Goal: Task Accomplishment & Management: Complete application form

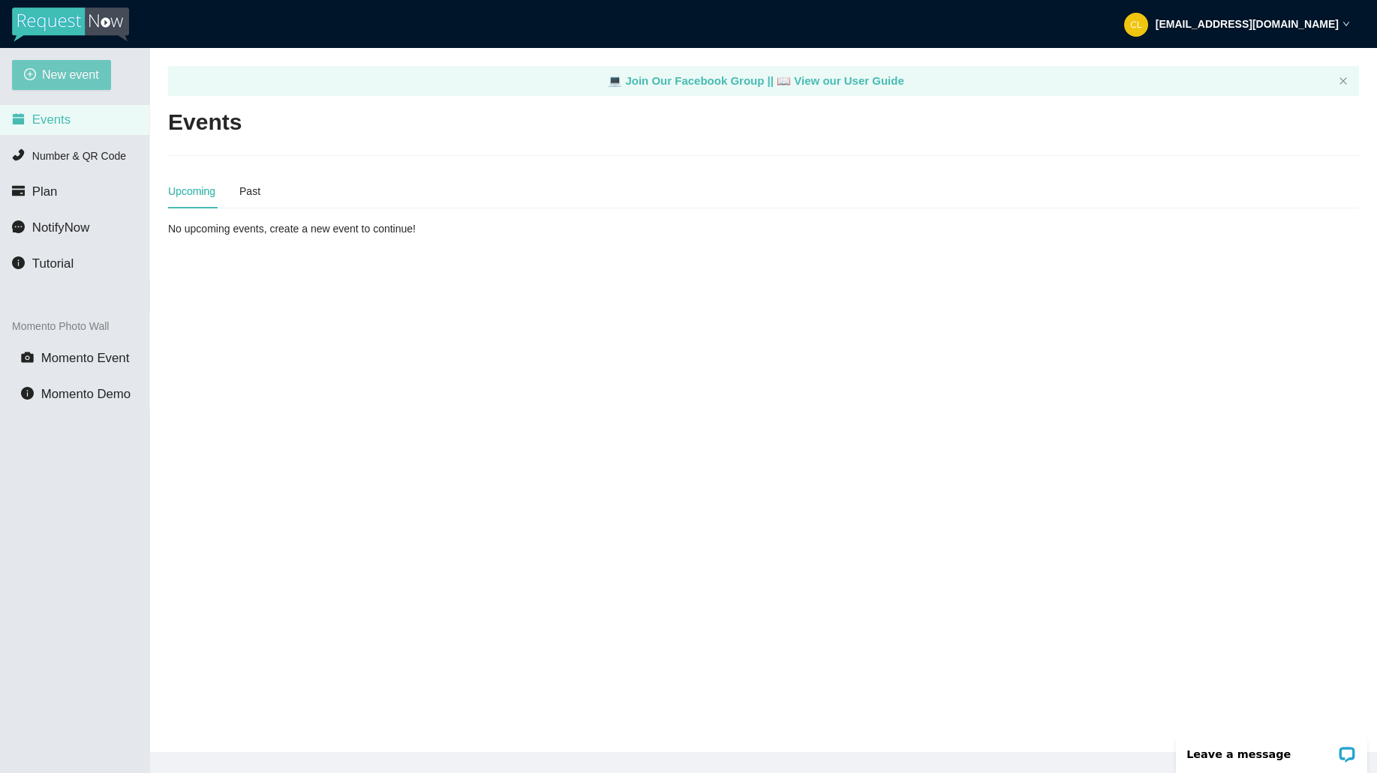
click at [46, 69] on span "New event" at bounding box center [70, 74] width 57 height 19
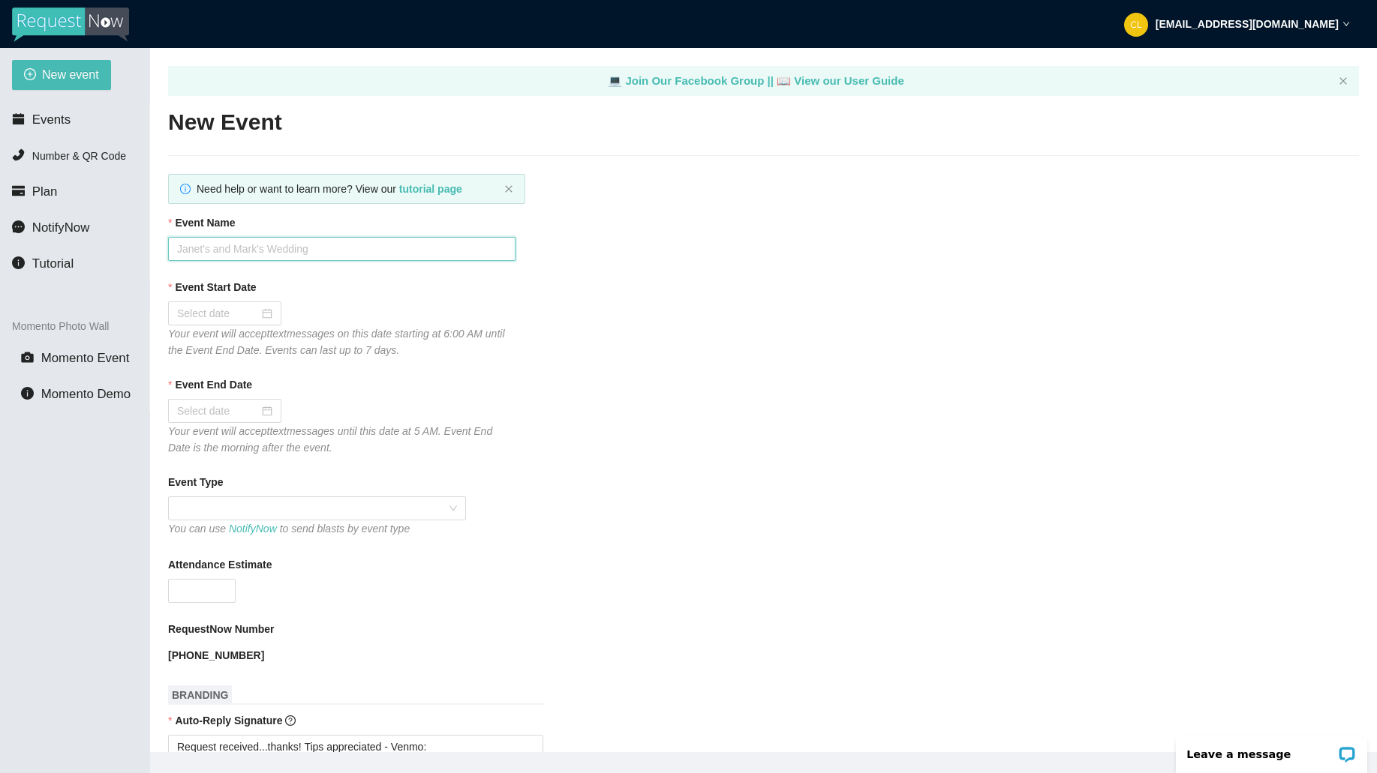
click at [442, 239] on input "Event Name" at bounding box center [341, 249] width 347 height 24
type input "Club Cafe Saturdays W/ DJ [PERSON_NAME]"
click at [209, 324] on div at bounding box center [224, 314] width 113 height 24
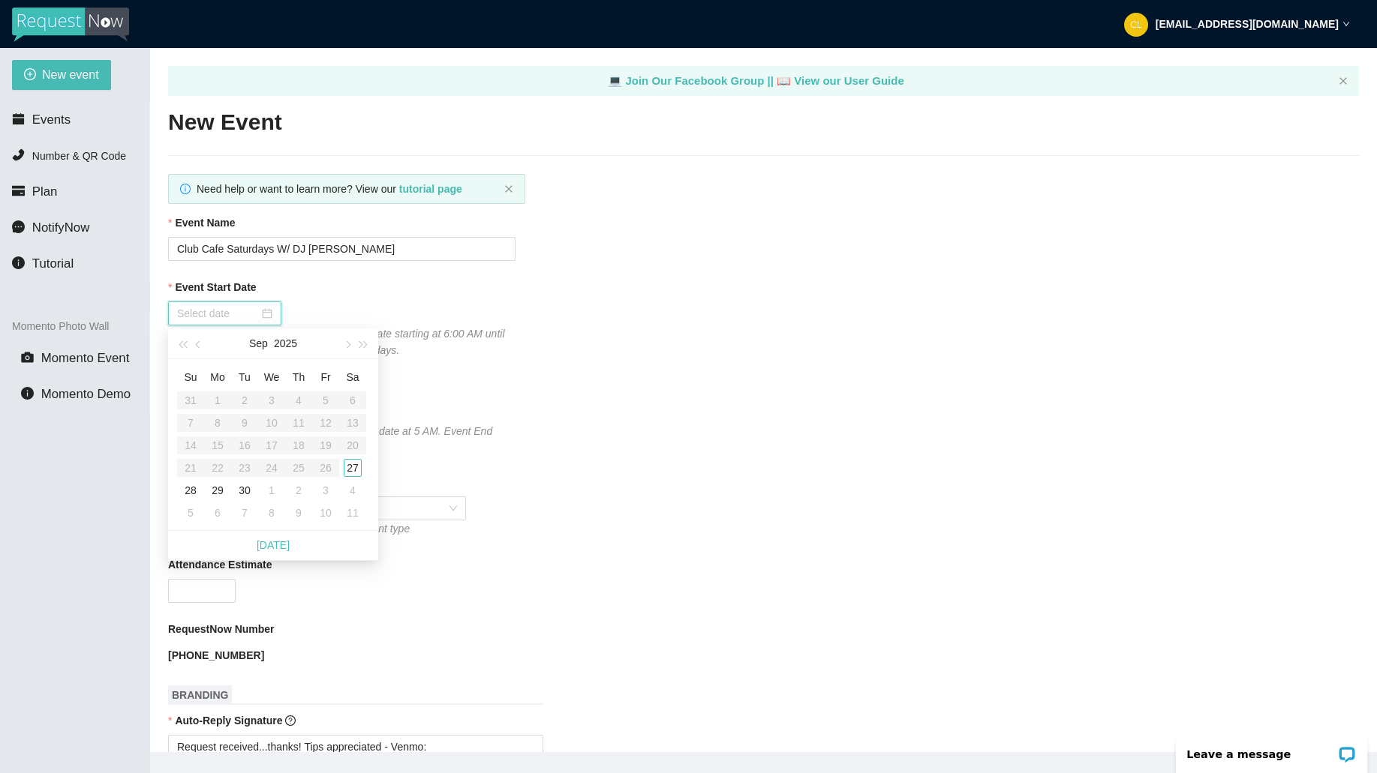
click at [220, 312] on input "Event Start Date" at bounding box center [218, 313] width 82 height 17
type input "[DATE]"
click at [357, 474] on div "27" at bounding box center [353, 468] width 18 height 18
type input "[DATE]"
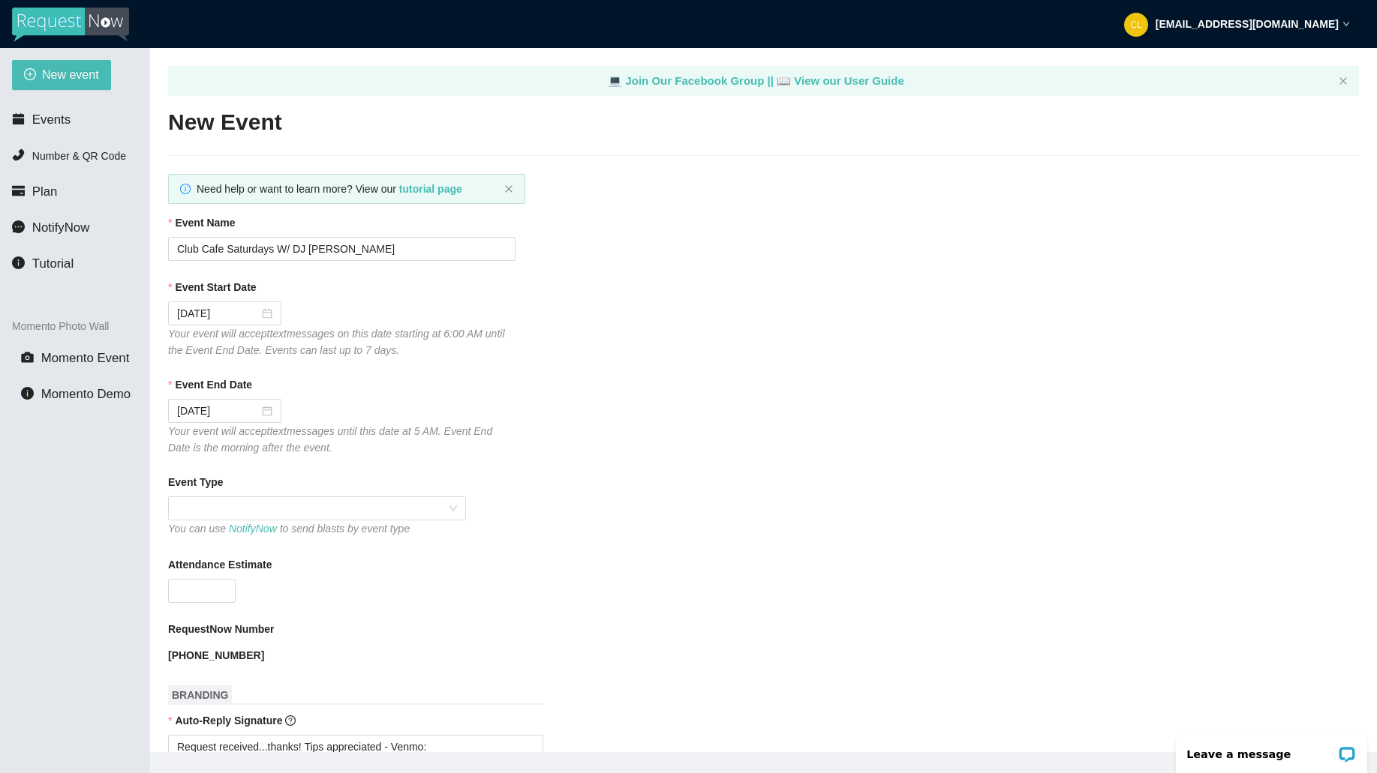
click at [537, 353] on div "Event Start Date [DATE] Your event will accept text messages on this date start…" at bounding box center [763, 319] width 1191 height 80
click at [259, 516] on span at bounding box center [317, 508] width 280 height 23
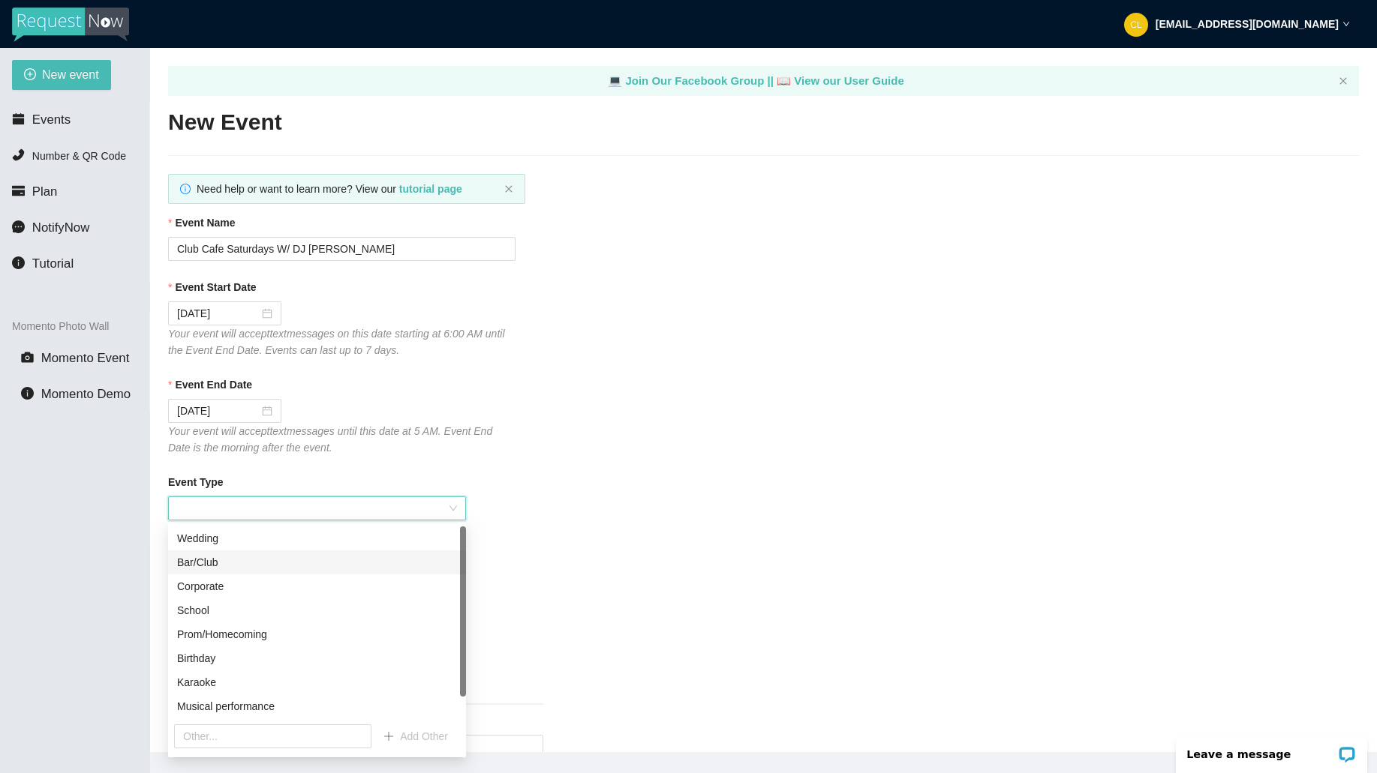
click at [291, 557] on div "Bar/Club" at bounding box center [317, 562] width 280 height 17
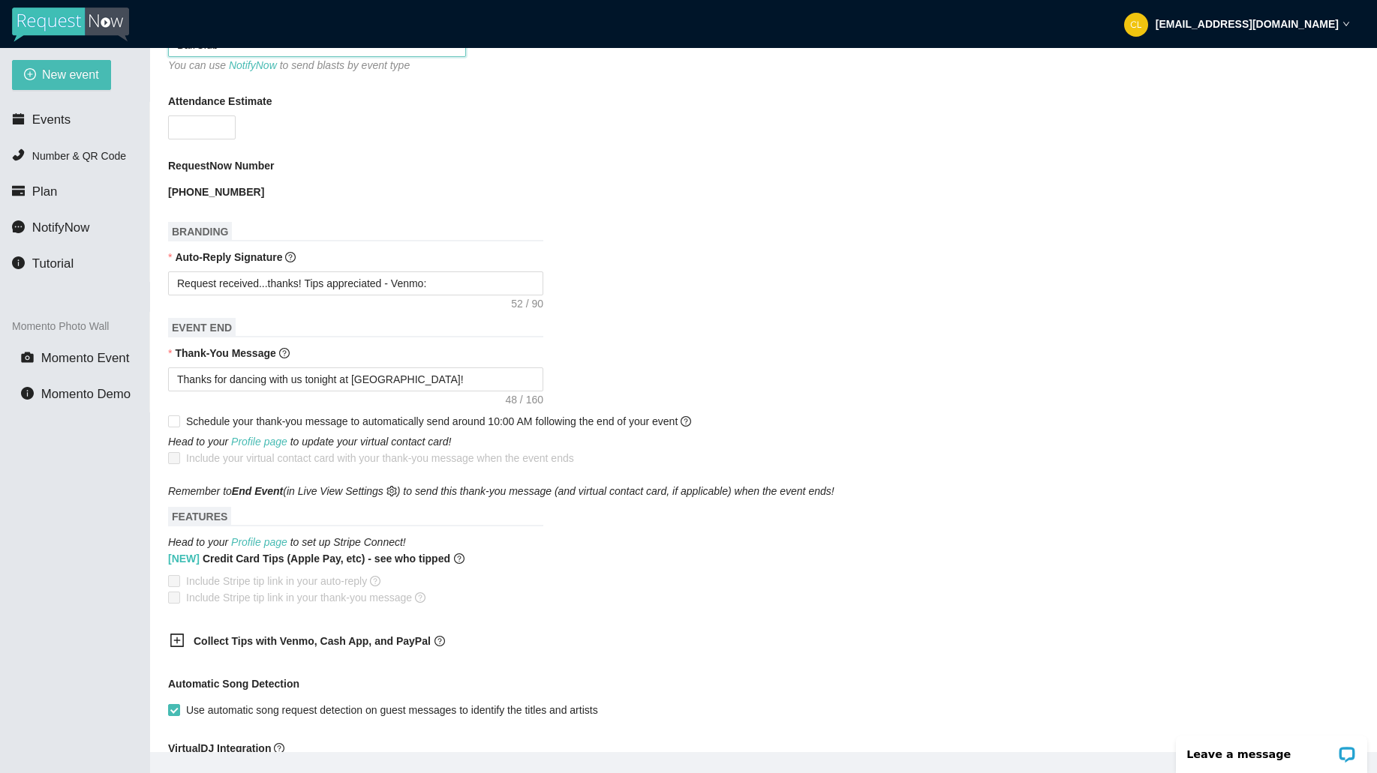
scroll to position [491, 0]
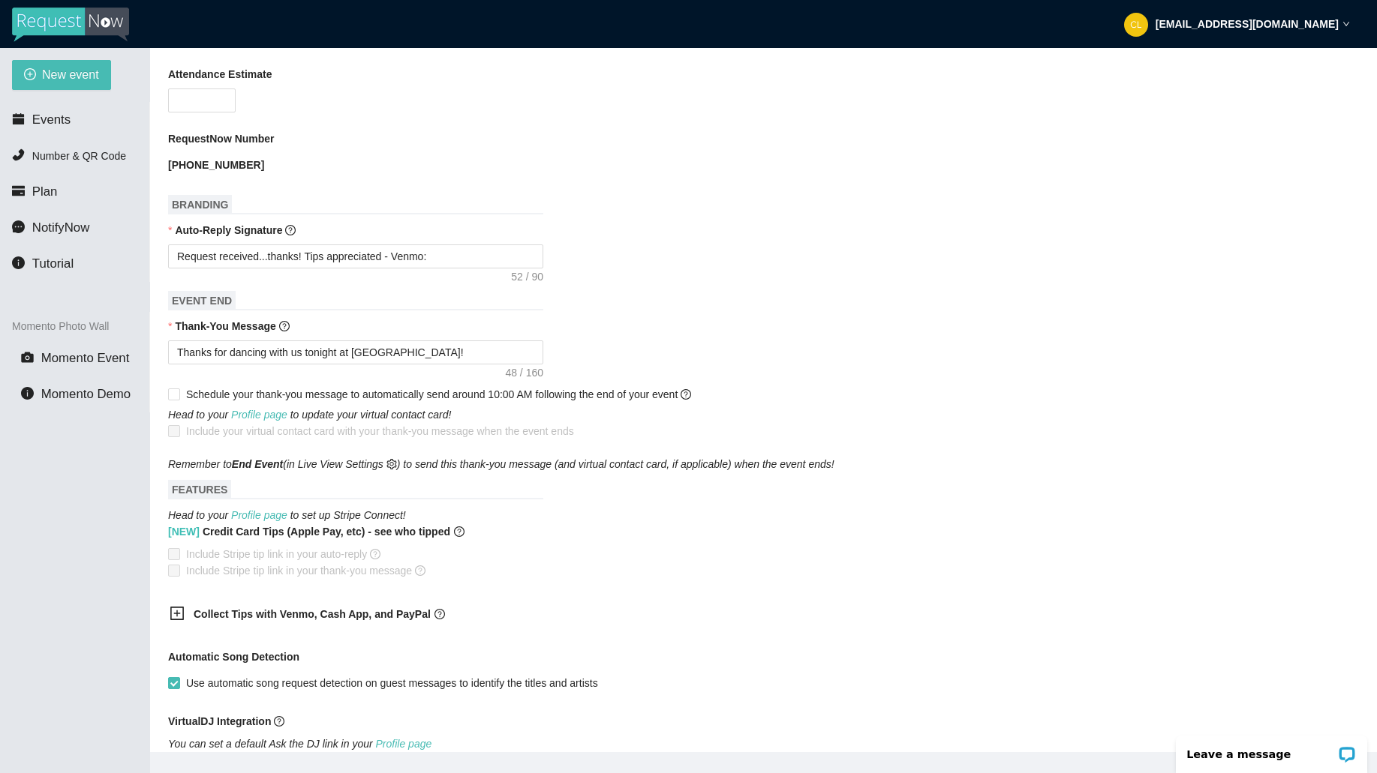
click at [286, 605] on div "Collect Tips with Venmo, Cash App, and PayPal" at bounding box center [345, 615] width 375 height 37
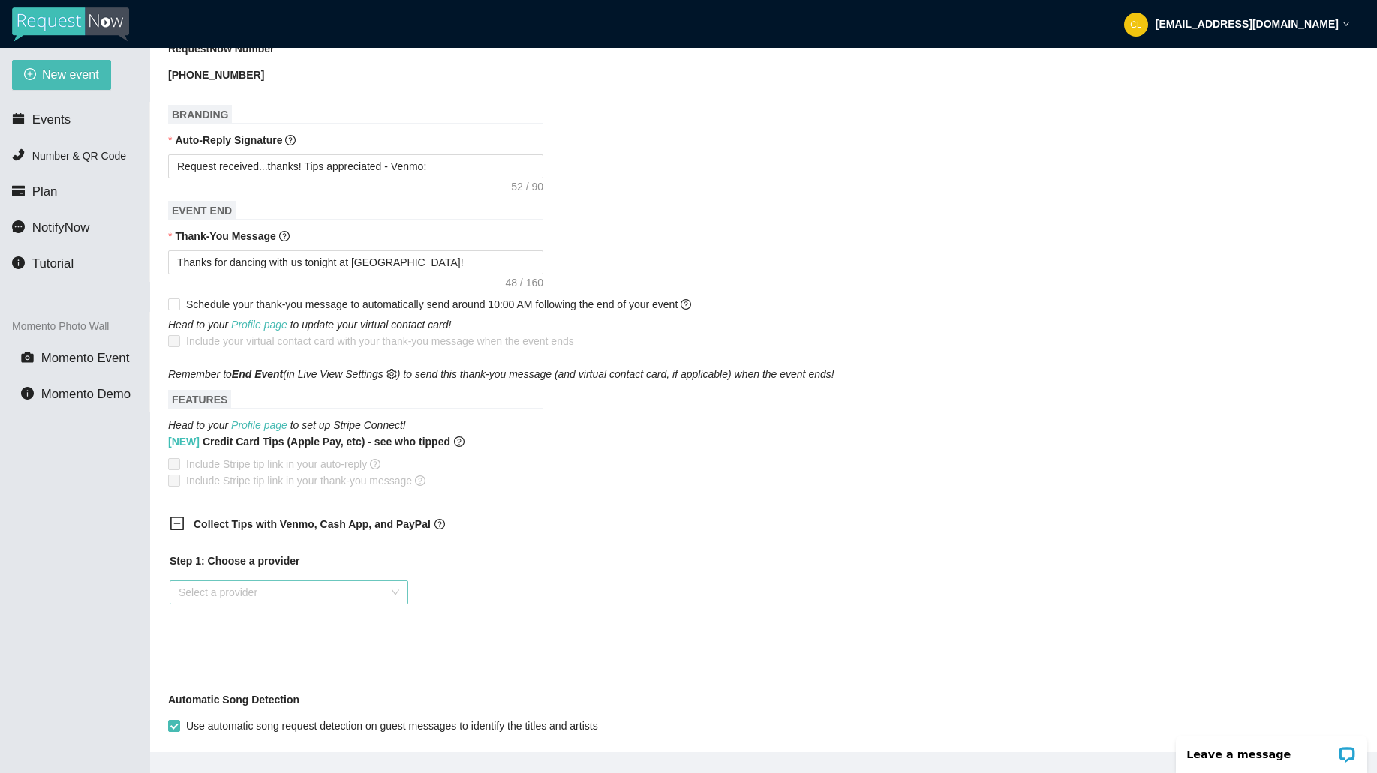
scroll to position [578, 0]
click at [280, 594] on input "search" at bounding box center [284, 595] width 210 height 23
click at [241, 645] on div "Venmo" at bounding box center [289, 649] width 221 height 17
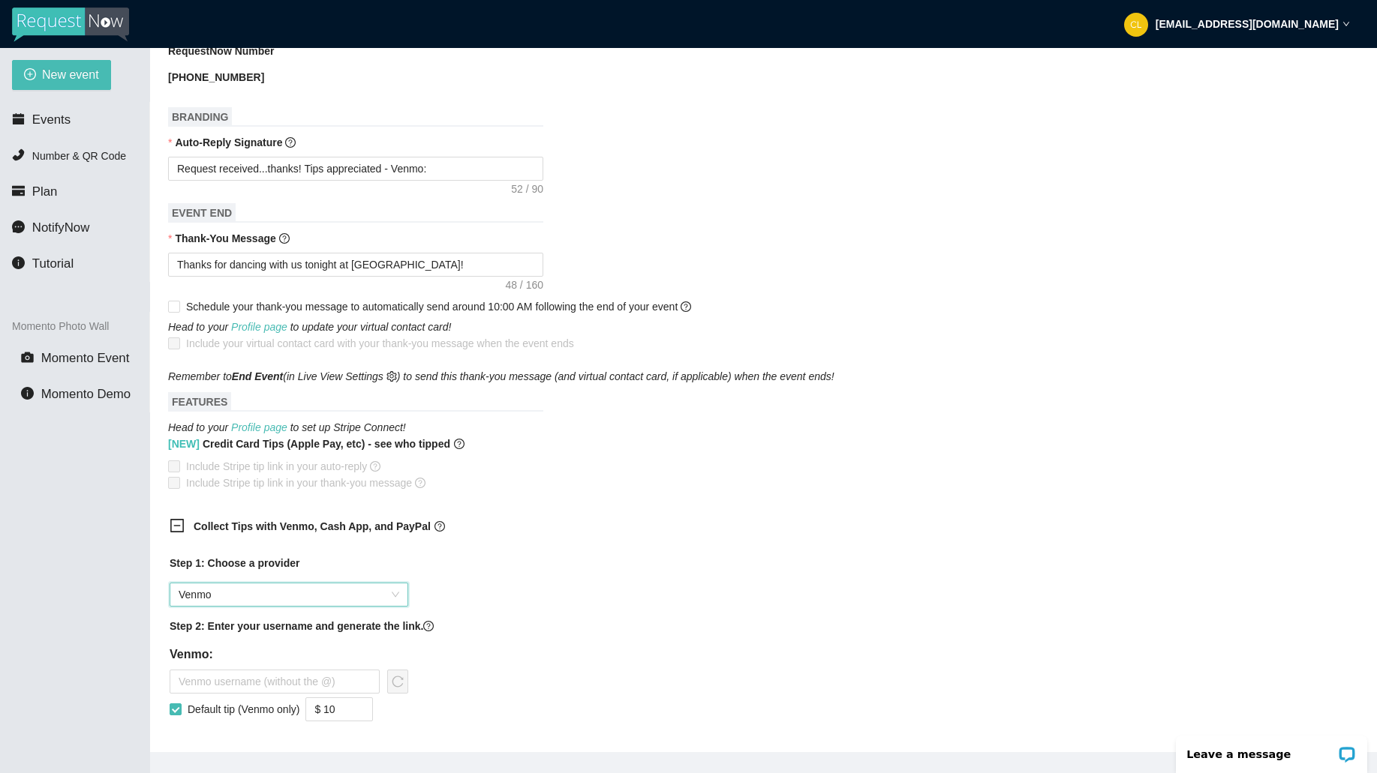
scroll to position [622, 0]
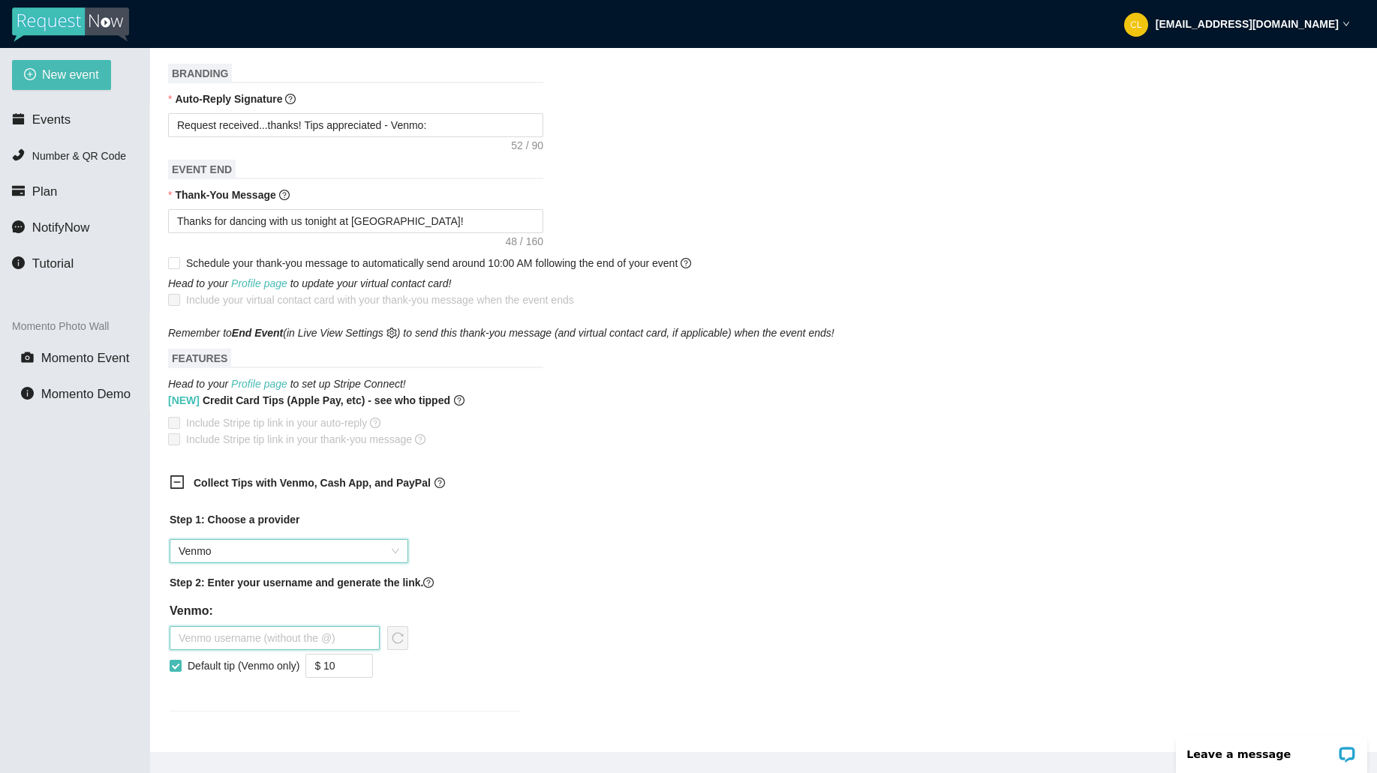
click at [240, 641] on input "text" at bounding box center [275, 638] width 210 height 24
type input "djbrianderrick"
click at [389, 635] on span "reload" at bounding box center [398, 638] width 20 height 12
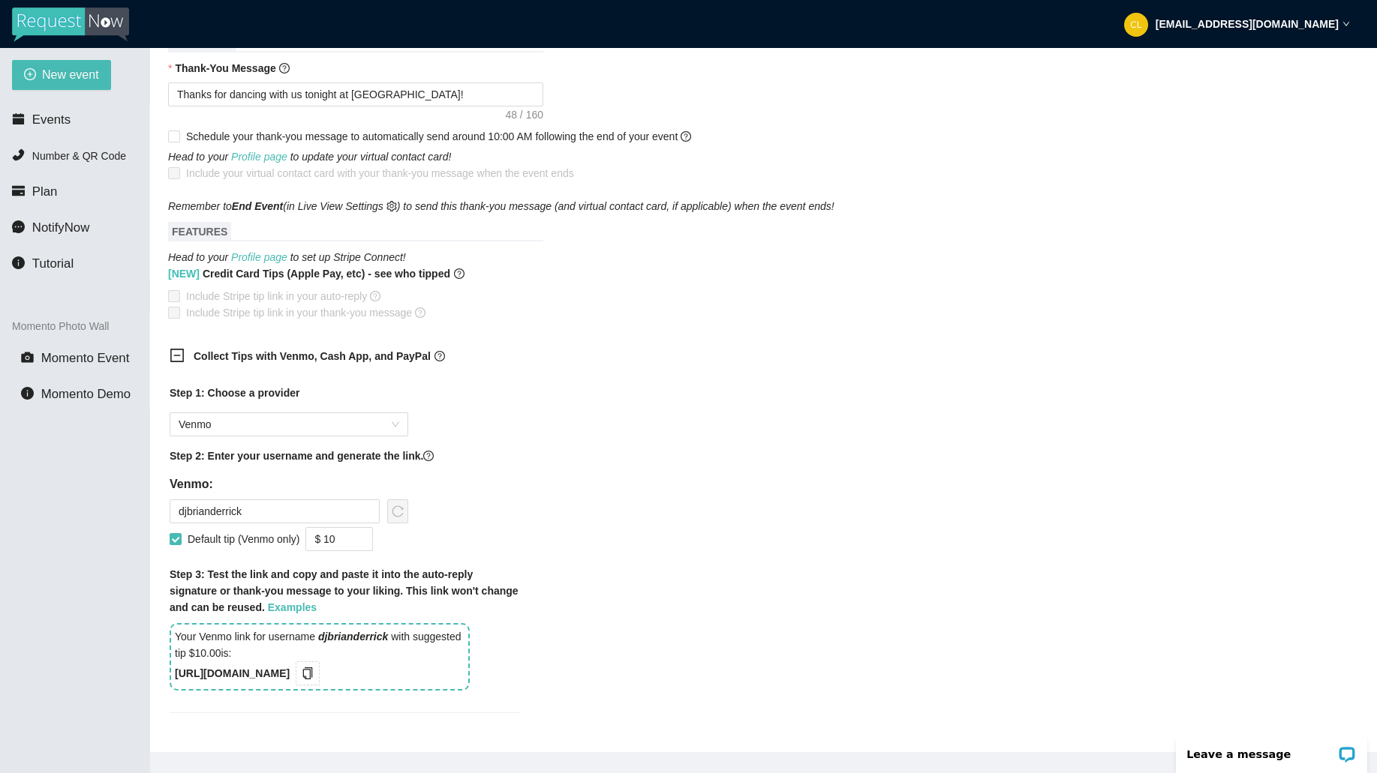
scroll to position [761, 0]
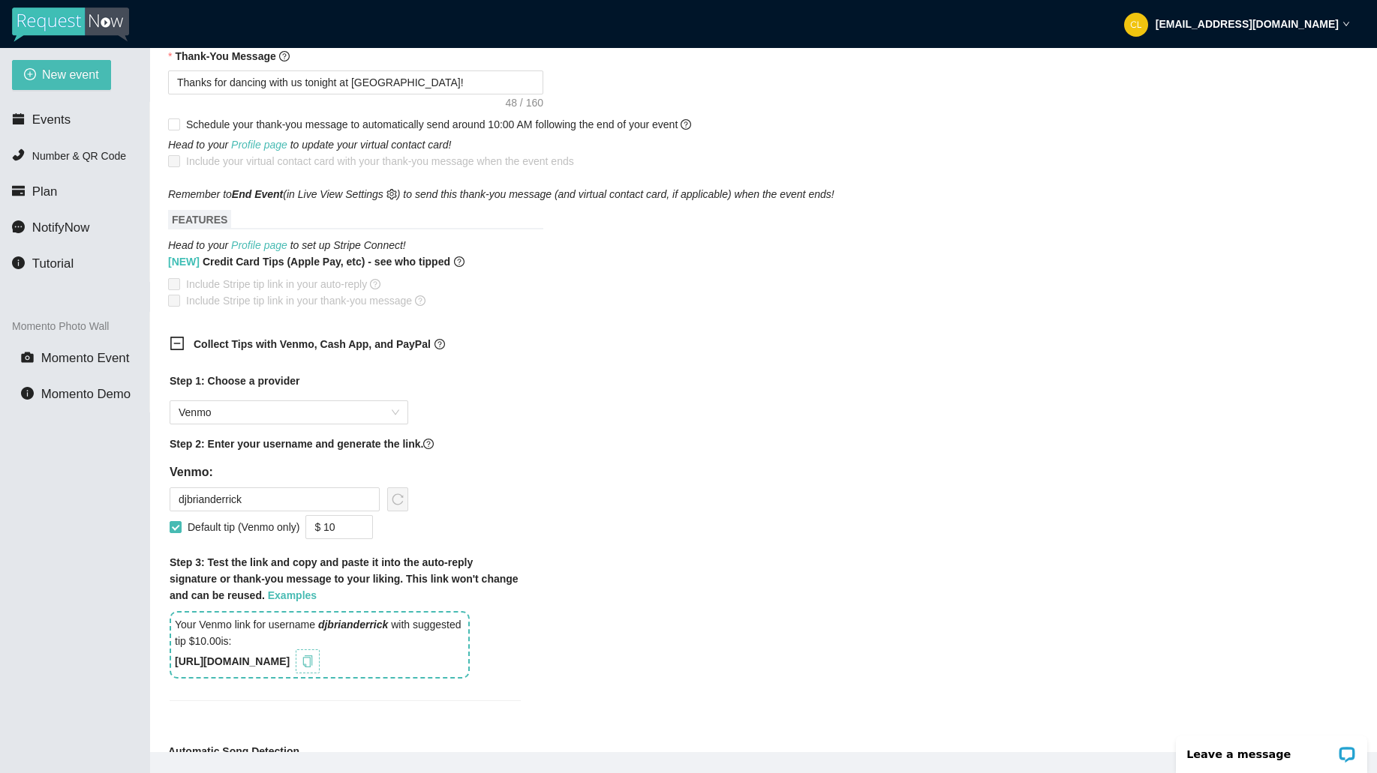
click at [320, 666] on button "button" at bounding box center [308, 662] width 24 height 24
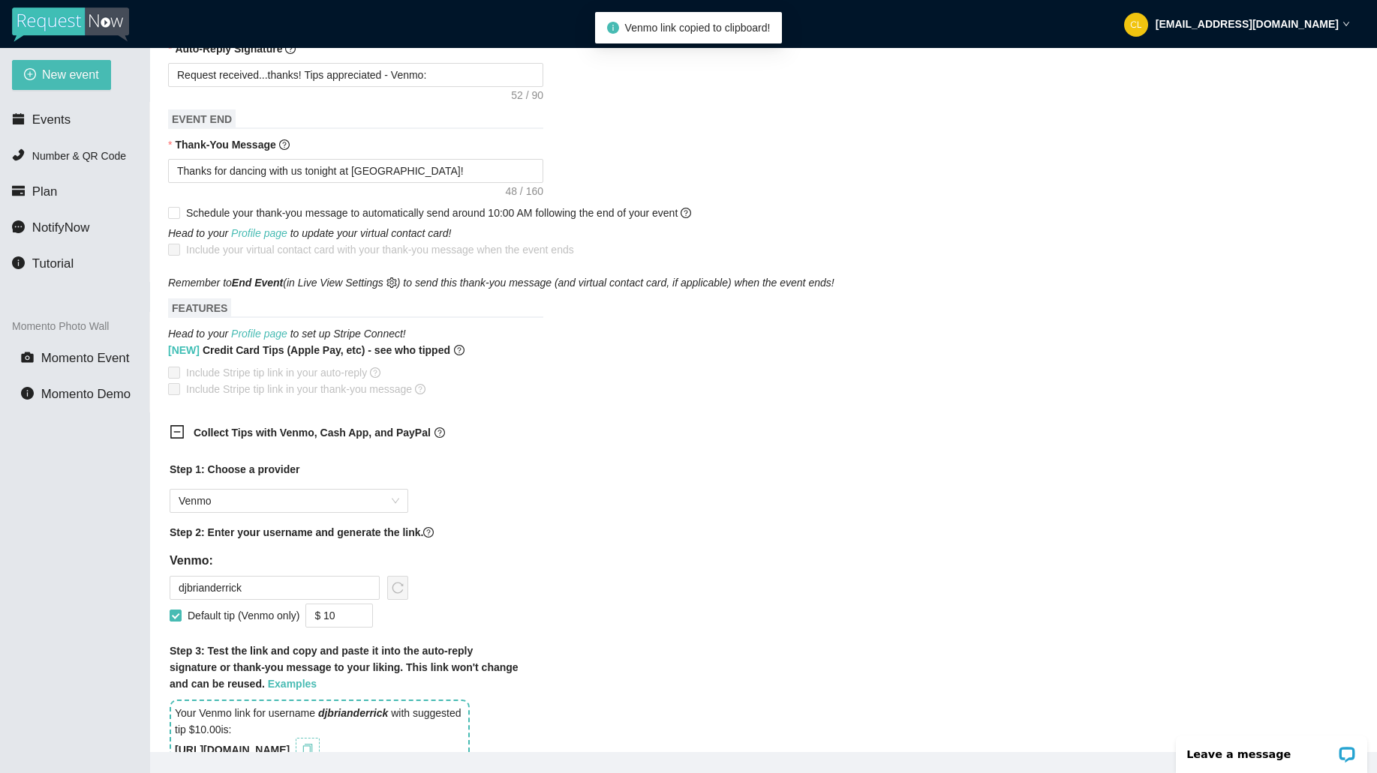
scroll to position [653, 0]
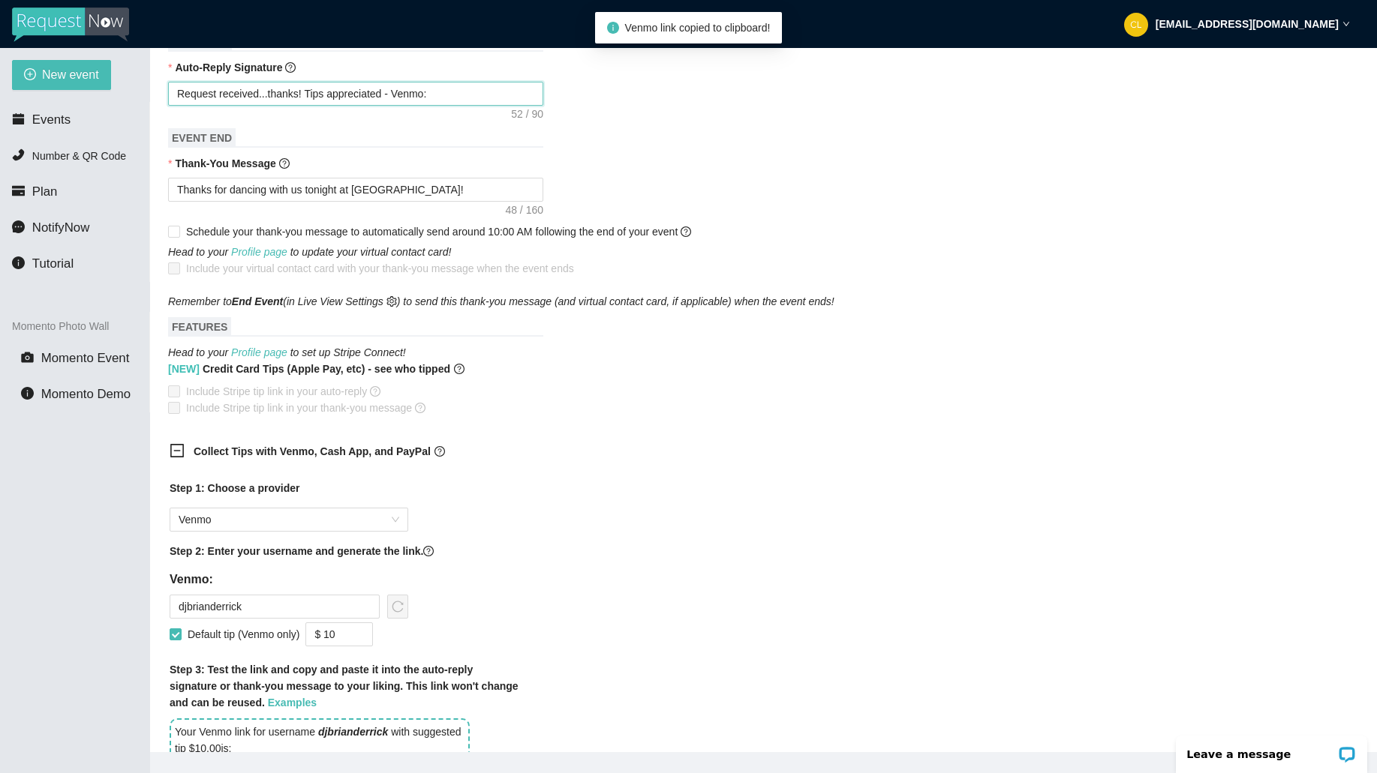
click at [528, 100] on textarea "Request received...thanks! Tips appreciated - Venmo:" at bounding box center [355, 94] width 375 height 24
type textarea "Request received...thanks! Tips appreciated - Venmo:"
paste textarea "[URL][DOMAIN_NAME]"
type textarea "Request received...thanks! Tips appreciated - Venmo: [URL][DOMAIN_NAME]"
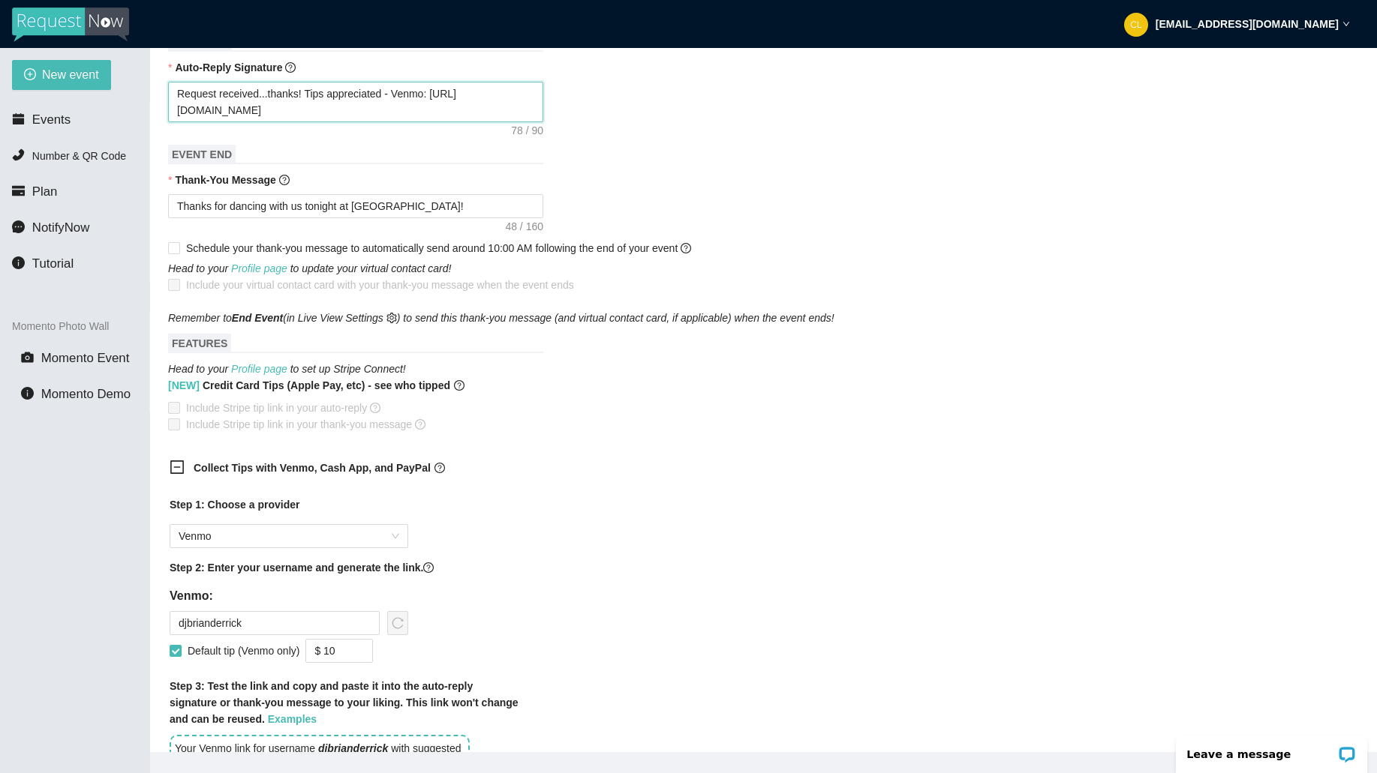
paste textarea "[URL]"
type textarea "Request received...thanks! Tips appreciated - Venmo: [URL][DOMAIN_NAME]"
click at [395, 116] on textarea "Request received...thanks! Tips appreciated - Venmo: [URL][DOMAIN_NAME]" at bounding box center [355, 103] width 375 height 41
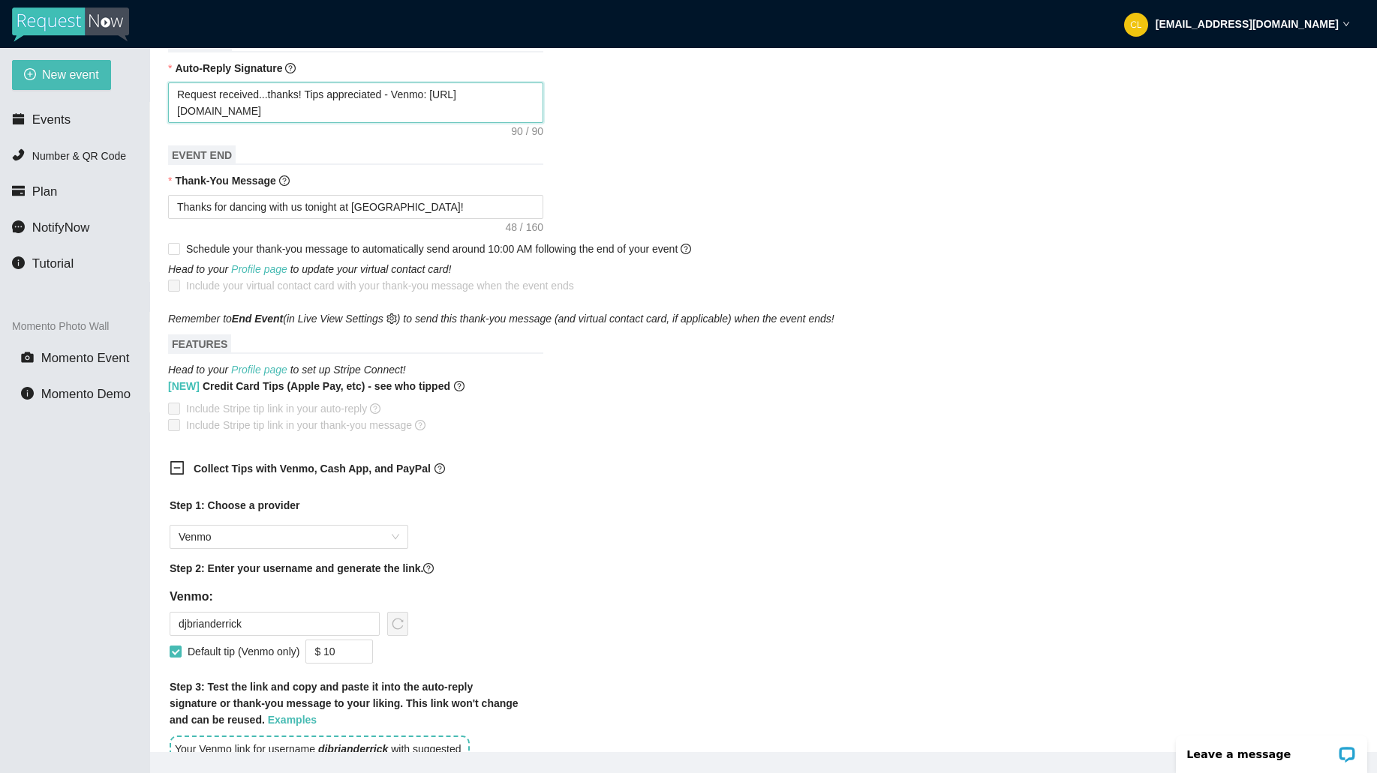
click at [395, 116] on textarea "Request received...thanks! Tips appreciated - Venmo: [URL][DOMAIN_NAME]" at bounding box center [355, 103] width 375 height 41
click at [406, 116] on textarea "Request received...thanks! Tips appreciated - Venmo: [URL][DOMAIN_NAME]" at bounding box center [355, 103] width 375 height 41
drag, startPoint x: 406, startPoint y: 116, endPoint x: 114, endPoint y: 115, distance: 291.8
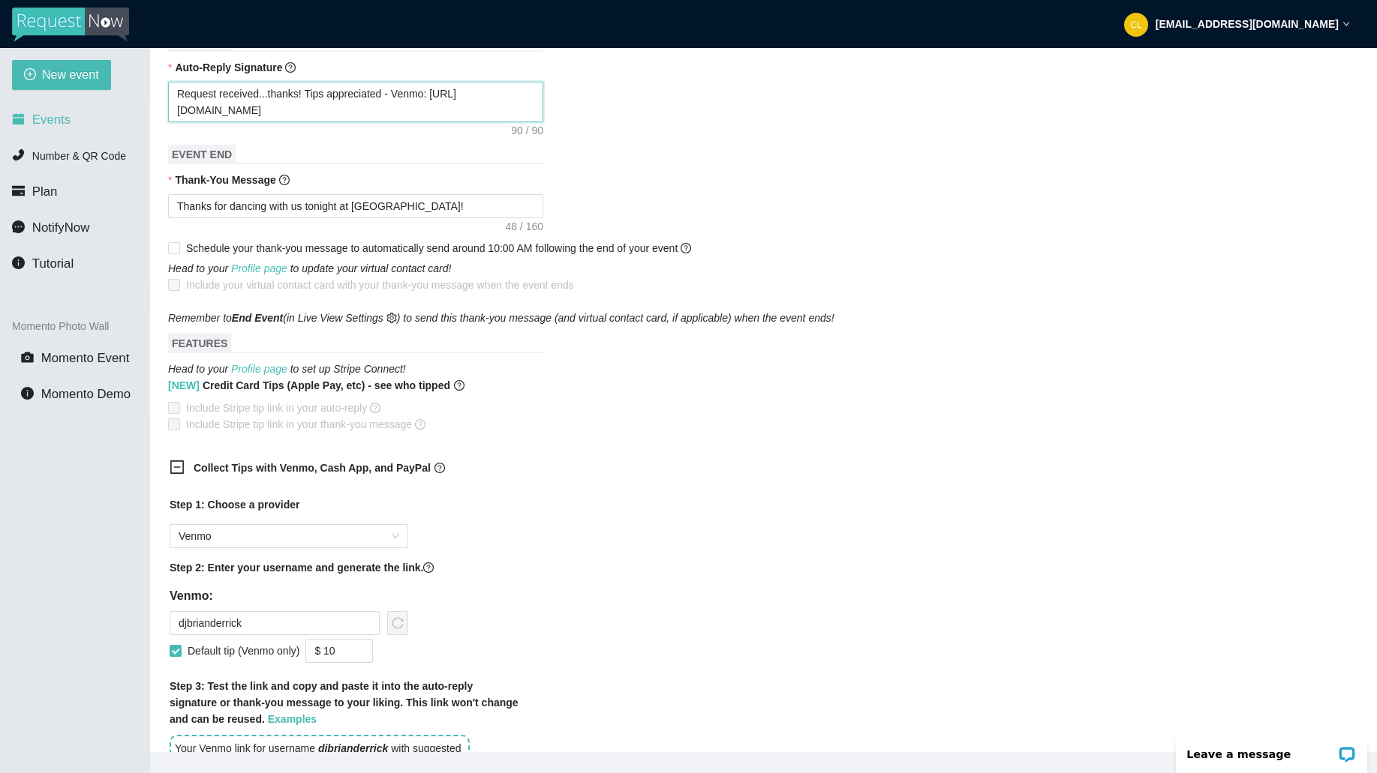
click at [114, 115] on section "New event Events Number & QR Code Plan NotifyNow Tutorial Momento Photo Wall Mo…" at bounding box center [688, 434] width 1377 height 773
paste textarea
type textarea "Request received...thanks! Tips appreciated - Venmo: [URL][DOMAIN_NAME]"
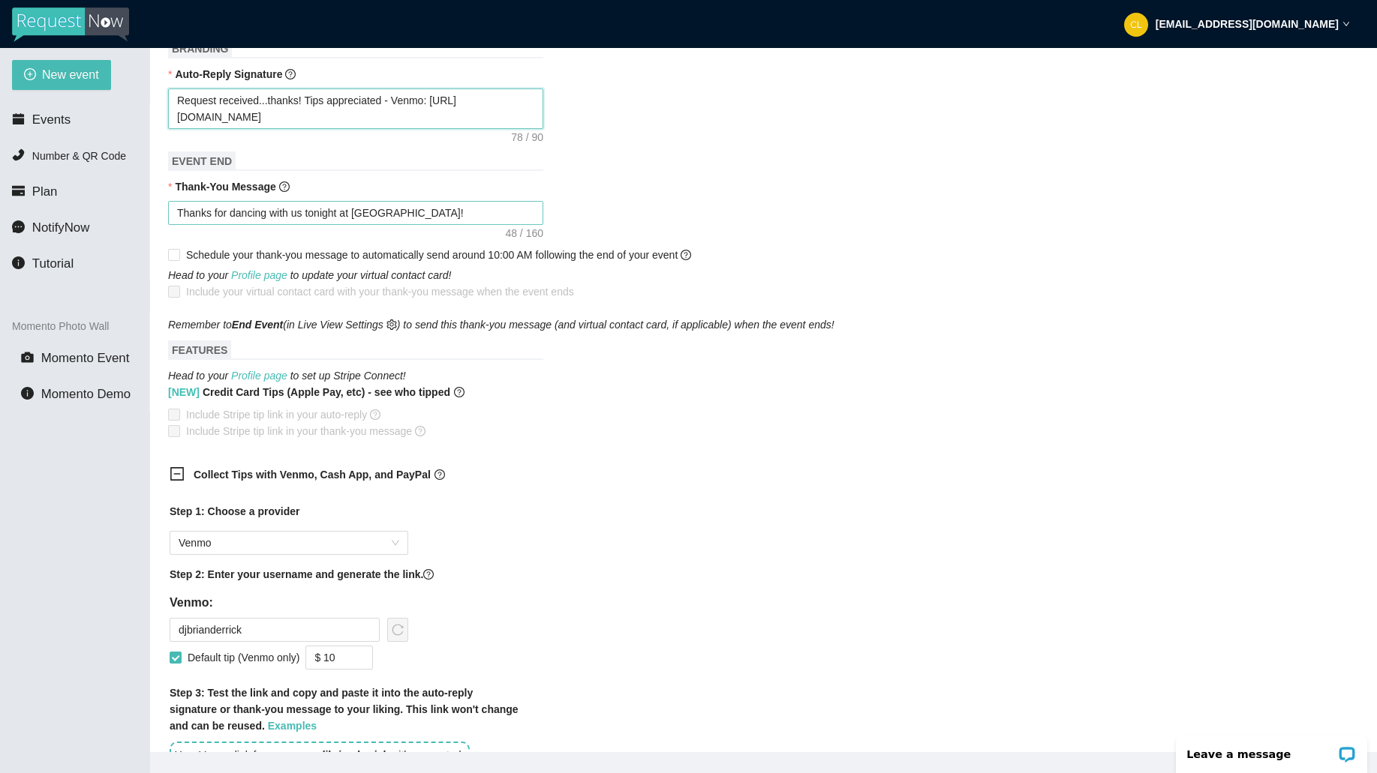
type textarea "Request received...thanks! Tips appreciated - Venmo: [URL][DOMAIN_NAME]"
click at [455, 217] on textarea "Thanks for dancing with us tonight at [GEOGRAPHIC_DATA]!" at bounding box center [355, 213] width 375 height 24
type textarea "Thanks for dancing with us tonight at [GEOGRAPHIC_DATA]!"
paste textarea "[URL][DOMAIN_NAME]"
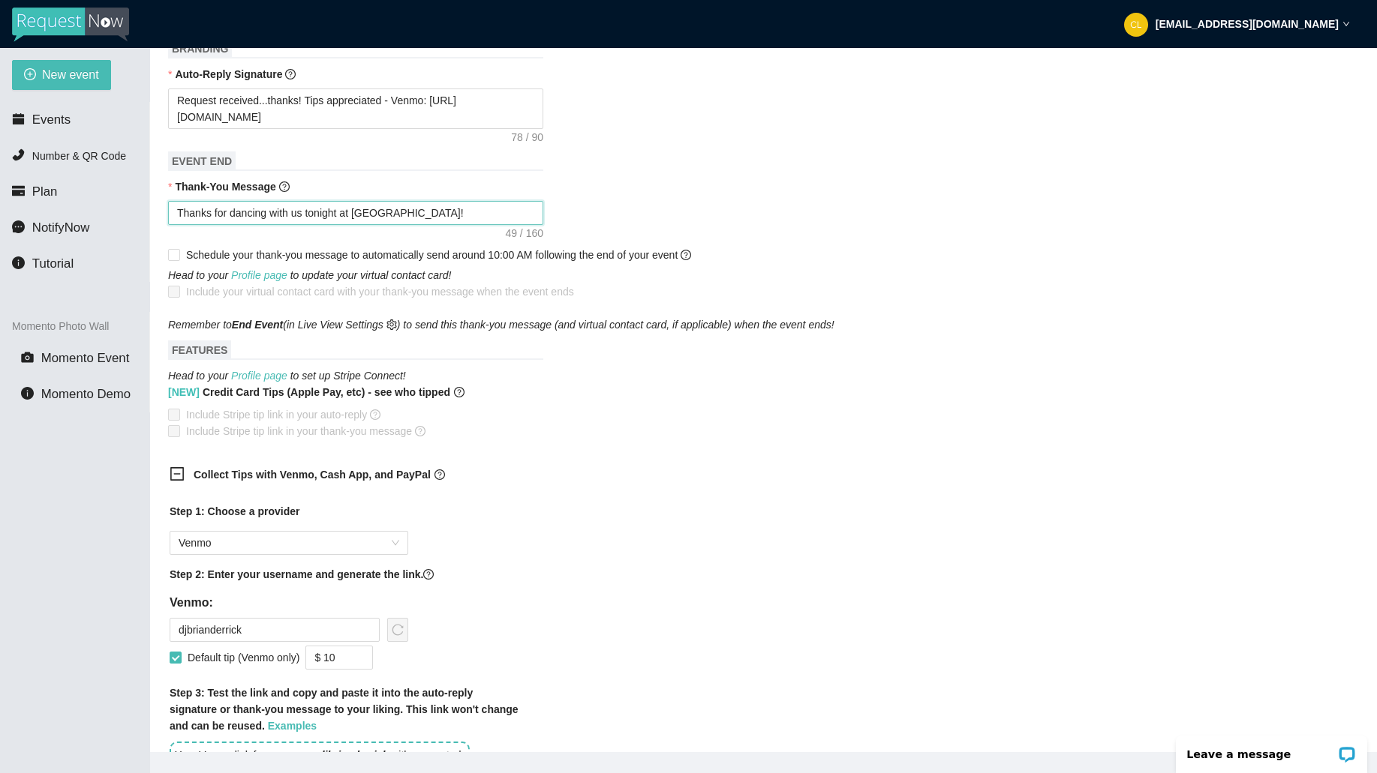
type textarea "Thanks for dancing with us tonight at Club Cafe! [URL][DOMAIN_NAME]"
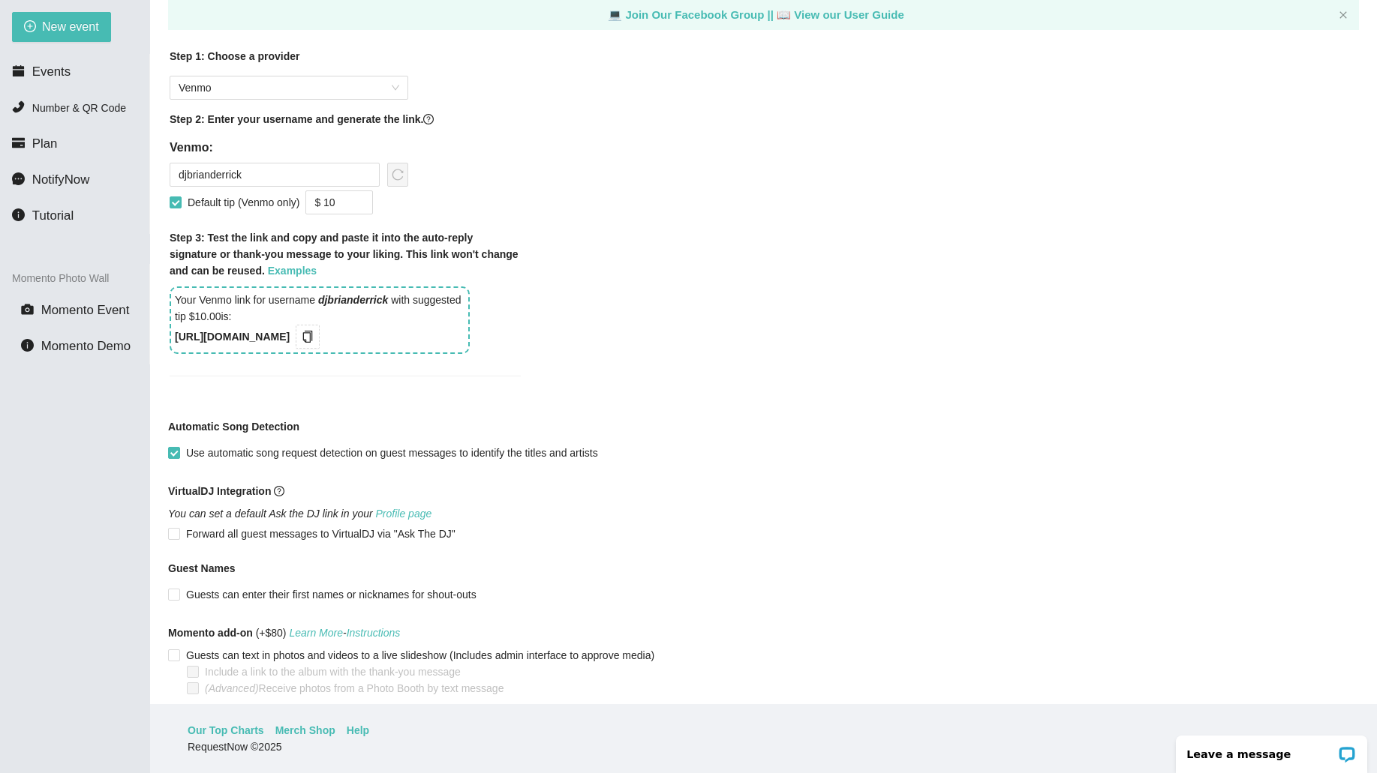
scroll to position [1136, 0]
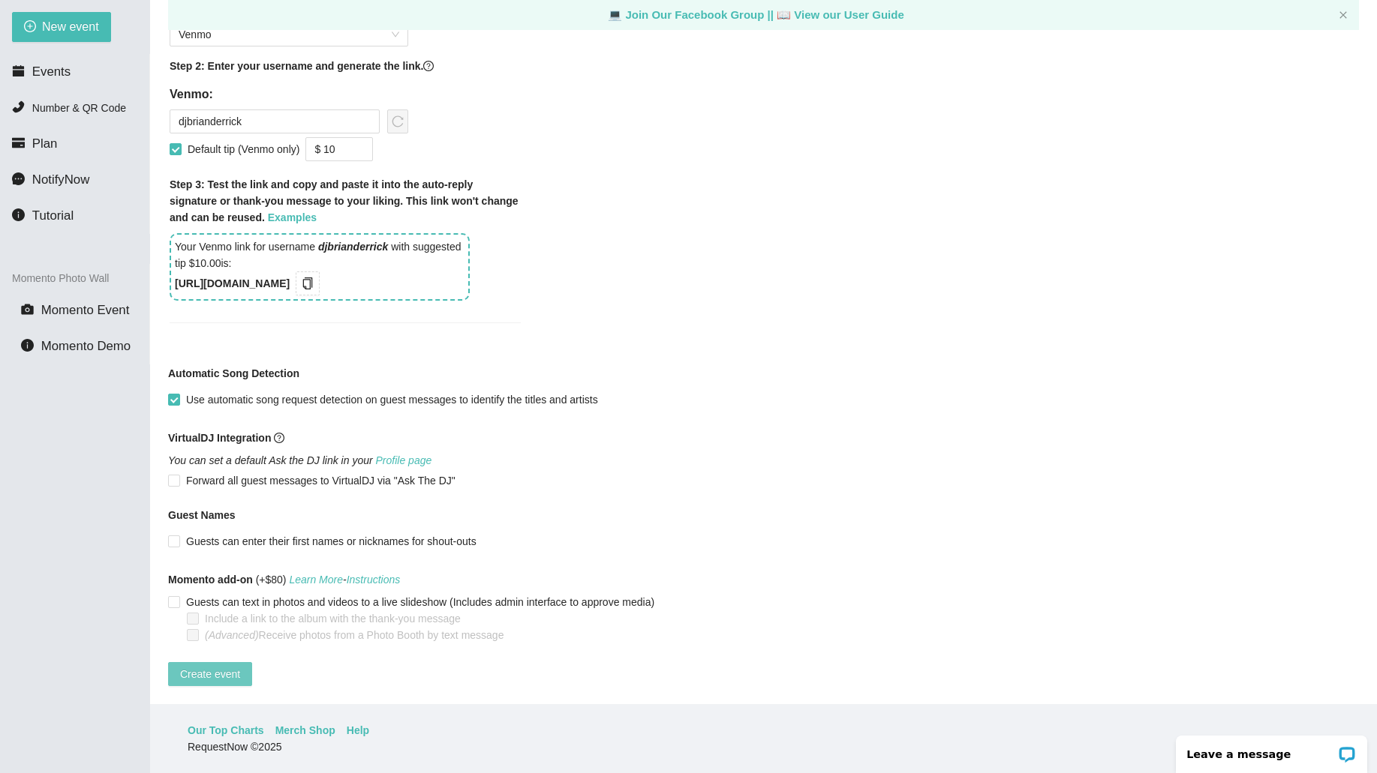
type textarea "Thanks for dancing with us tonight at Club Cafe! [URL][DOMAIN_NAME]"
click at [175, 662] on button "Create event" at bounding box center [210, 674] width 84 height 24
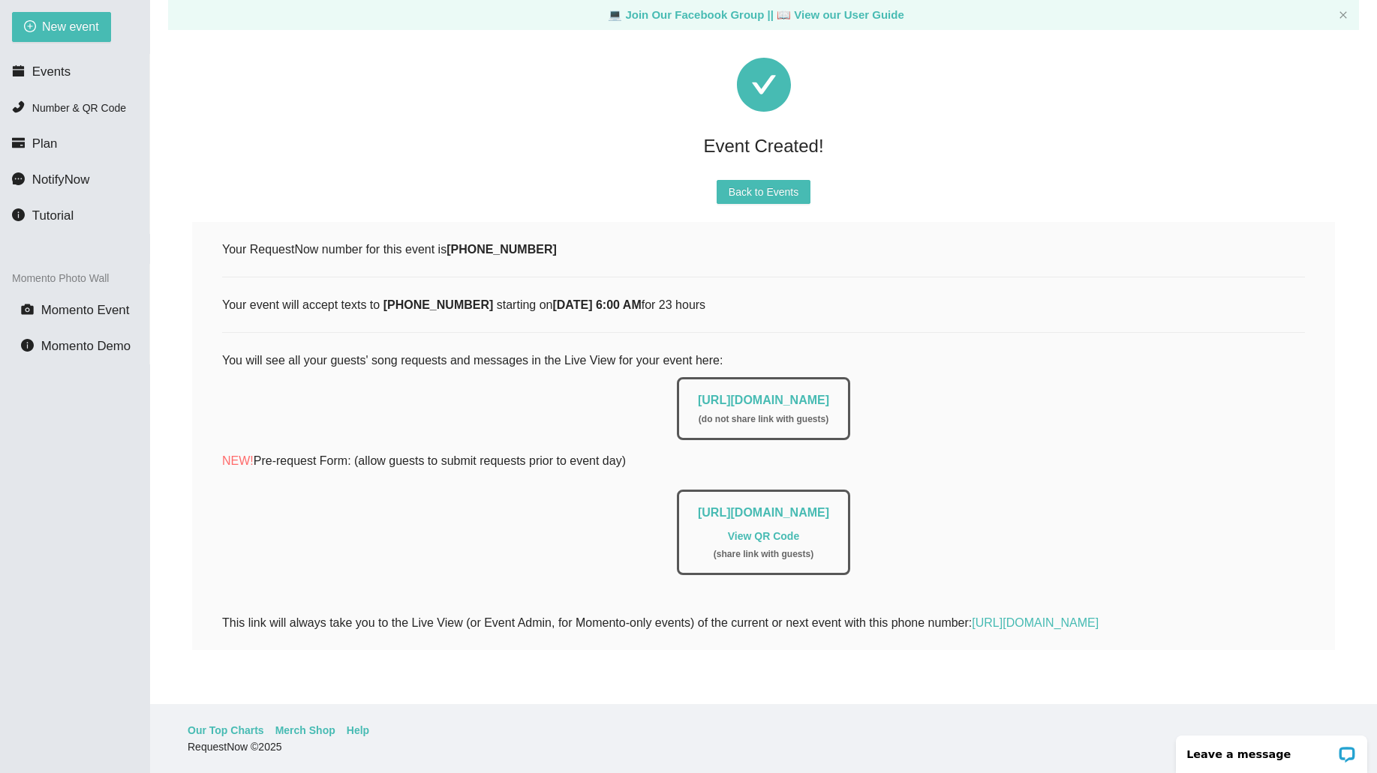
scroll to position [49, 0]
click at [829, 394] on link "[URL][DOMAIN_NAME]" at bounding box center [763, 400] width 131 height 13
